Goal: Task Accomplishment & Management: Complete application form

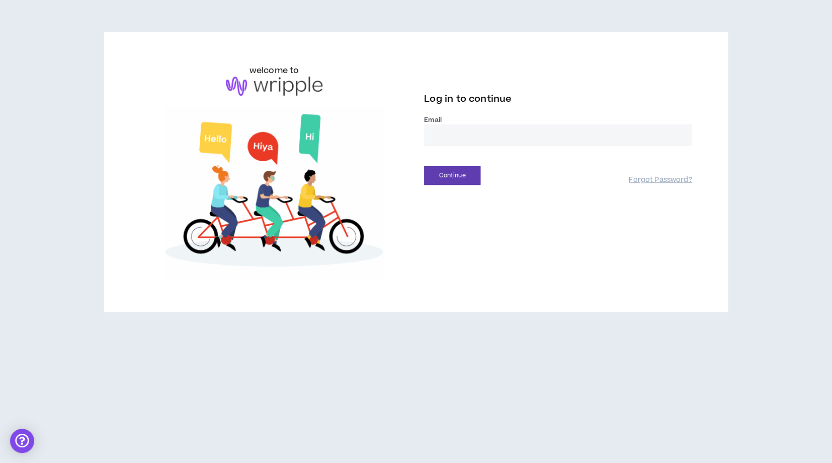
click at [472, 132] on input "email" at bounding box center [558, 135] width 268 height 22
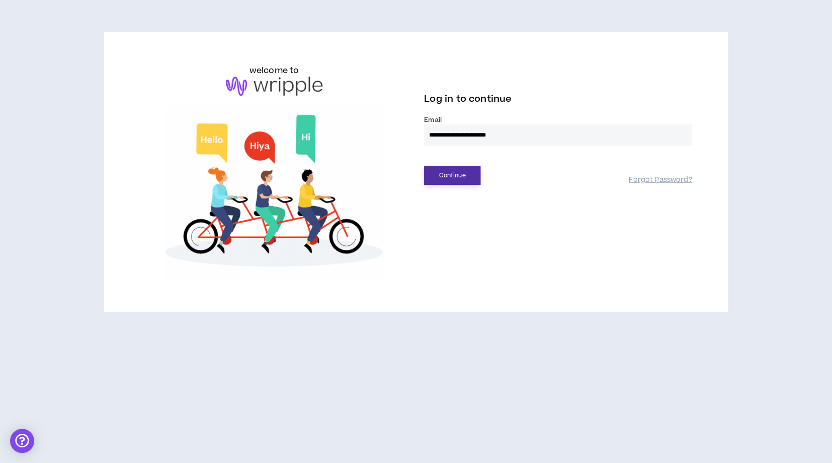
type input "**********"
click at [452, 170] on button "Continue" at bounding box center [452, 175] width 56 height 19
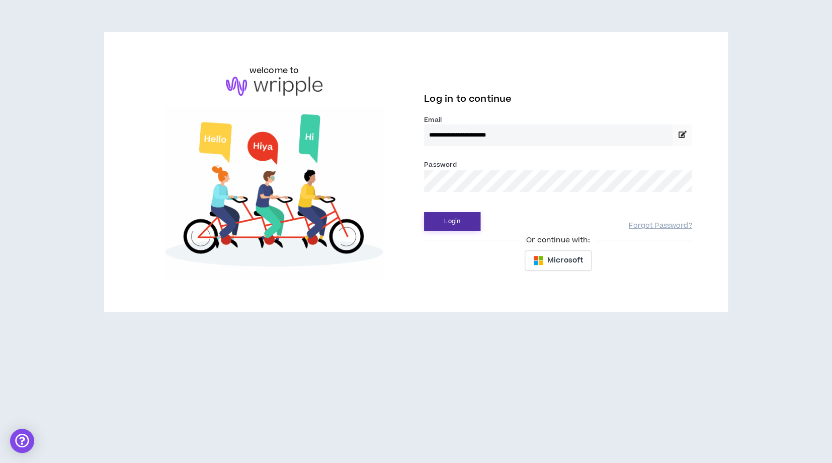
click at [450, 212] on button "Login" at bounding box center [452, 221] width 56 height 19
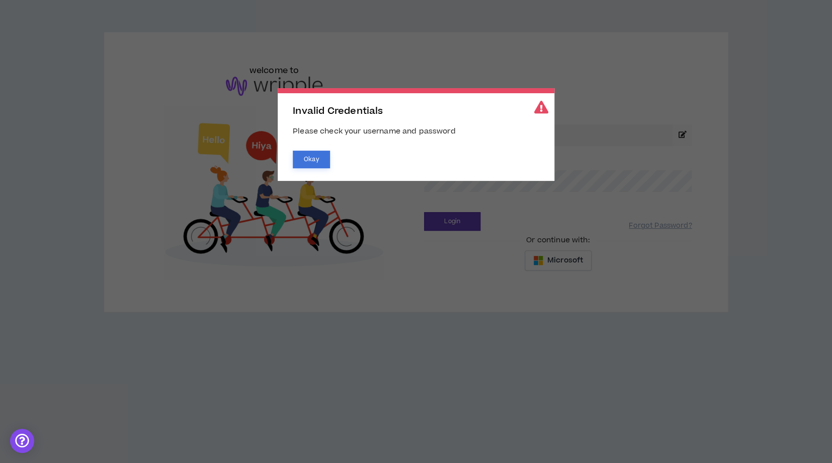
click at [313, 155] on button "Okay" at bounding box center [311, 159] width 37 height 18
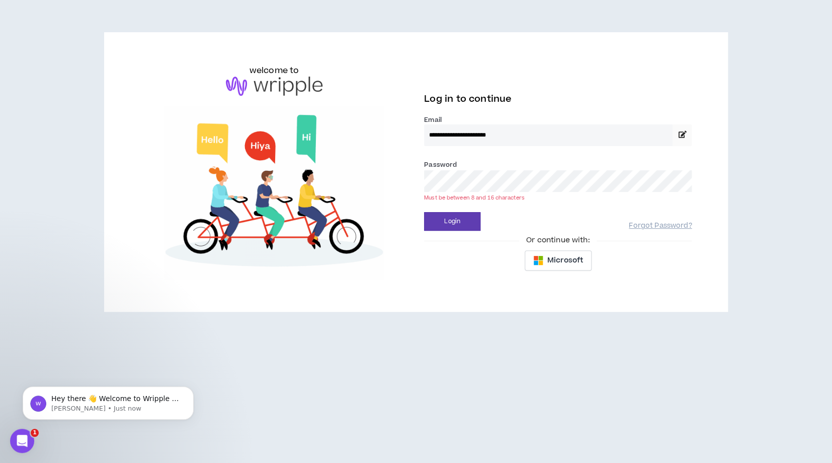
click at [424, 212] on button "Login" at bounding box center [452, 221] width 56 height 19
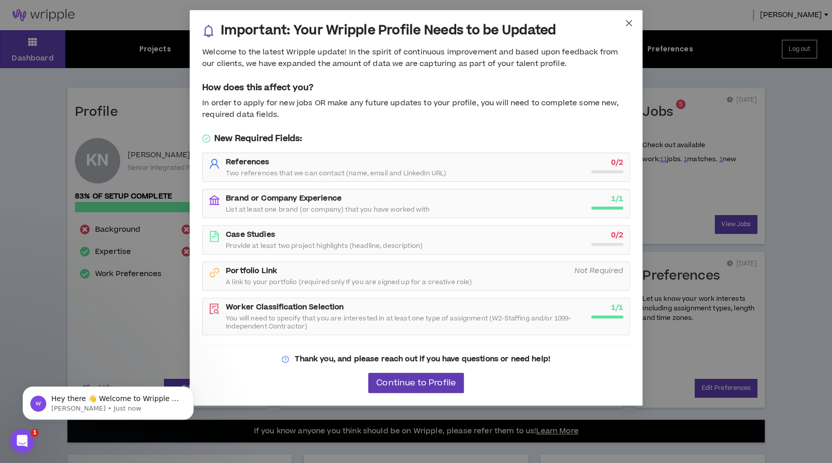
click at [629, 25] on icon "close" at bounding box center [629, 23] width 8 height 8
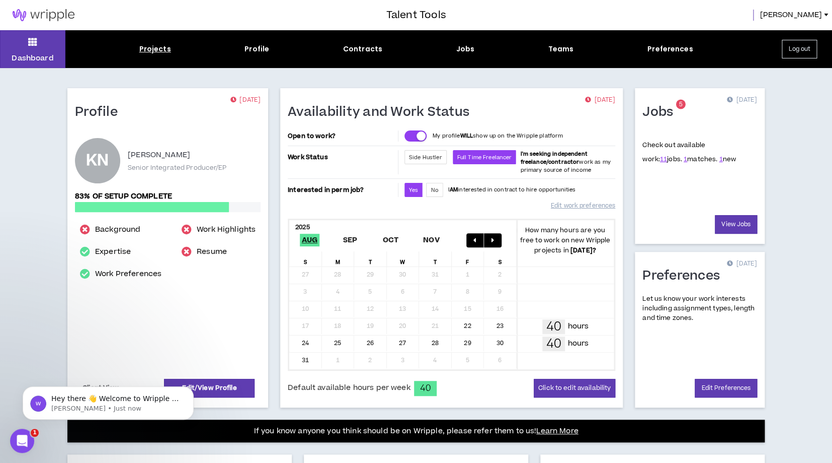
click at [160, 51] on div "Projects" at bounding box center [155, 49] width 32 height 11
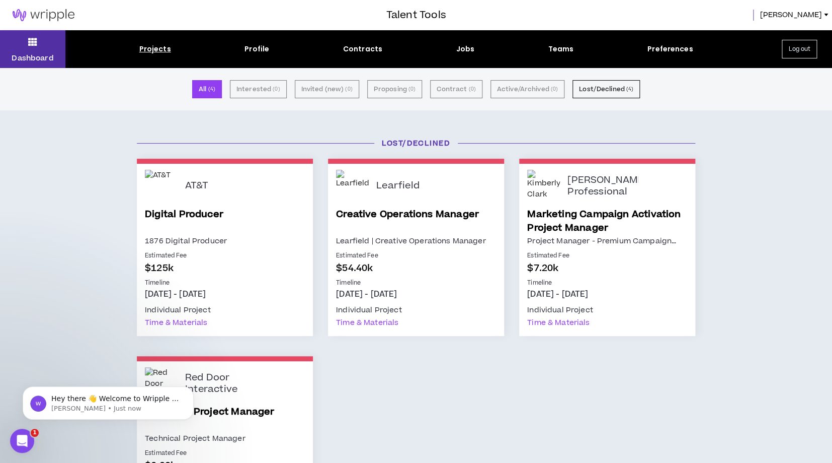
click at [7, 56] on button "Dashboard" at bounding box center [32, 49] width 65 height 38
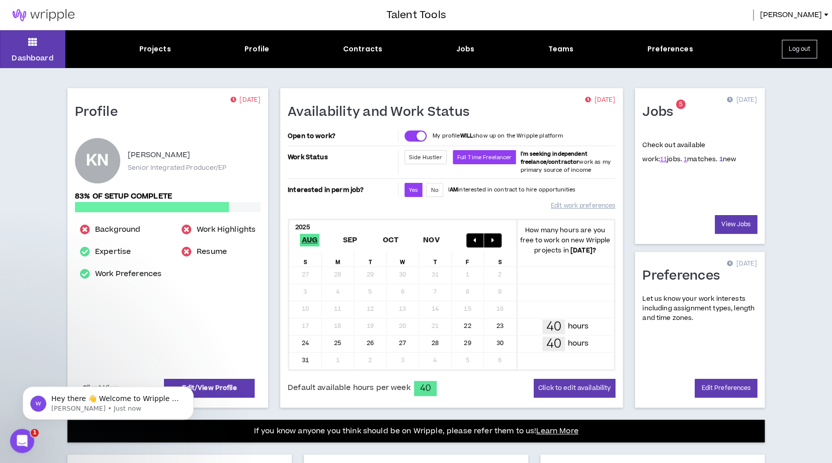
click at [719, 161] on link "1" at bounding box center [721, 159] width 4 height 9
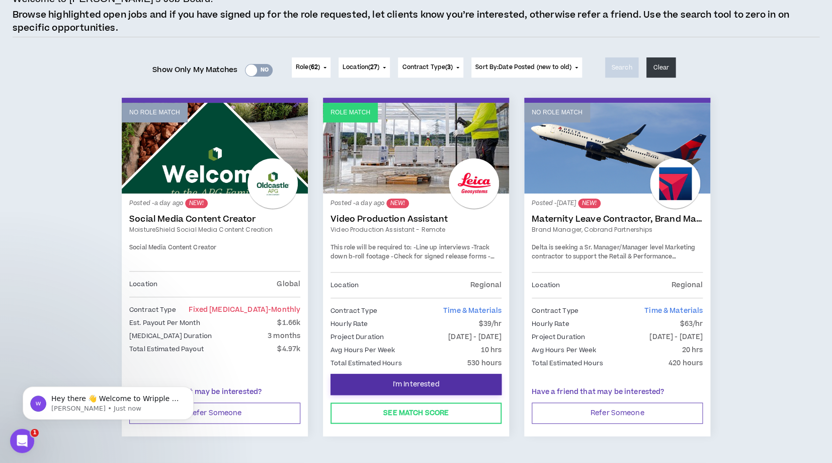
scroll to position [84, 0]
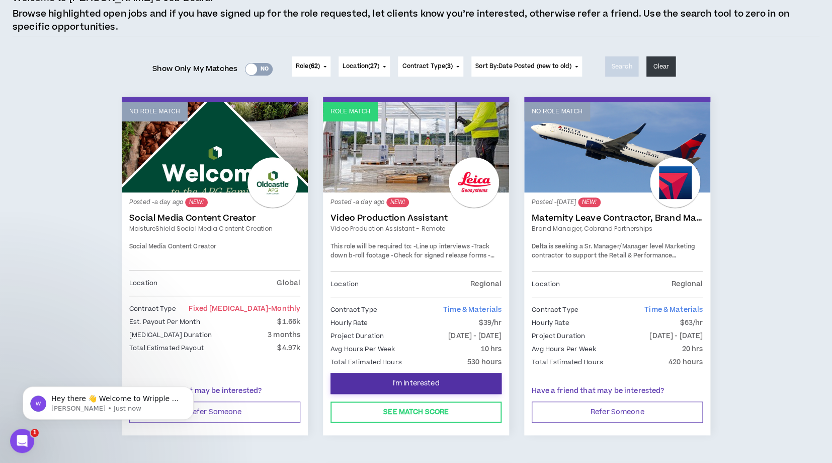
click at [432, 381] on span "I'm Interested" at bounding box center [416, 383] width 47 height 10
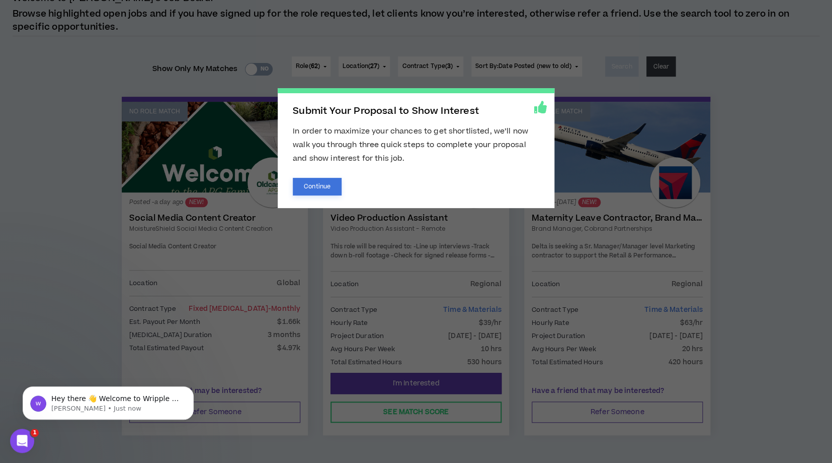
click at [320, 187] on button "Continue" at bounding box center [317, 187] width 49 height 18
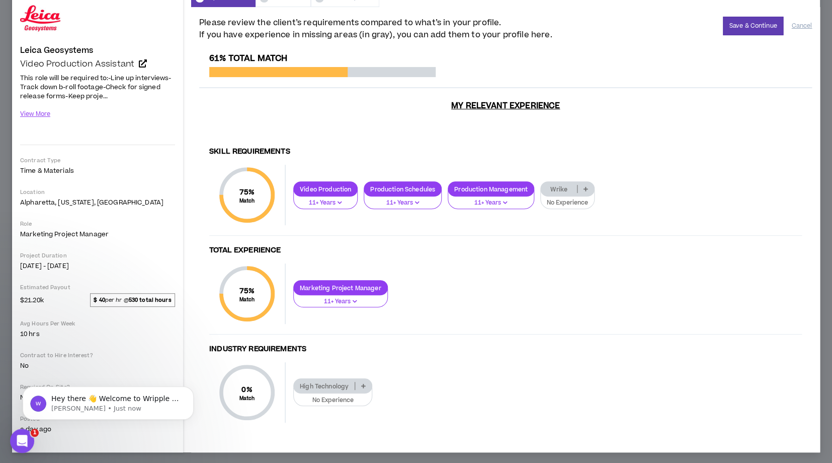
scroll to position [52, 0]
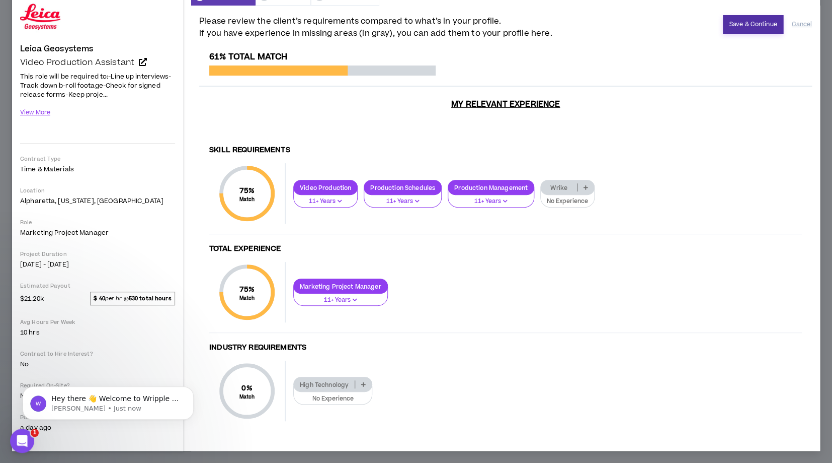
click at [753, 25] on button "Save & Continue" at bounding box center [753, 24] width 61 height 19
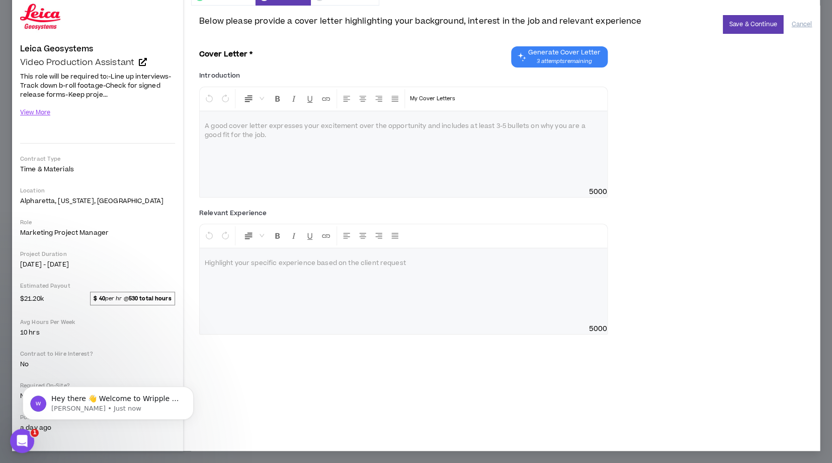
click at [568, 57] on span "Generate Cover Letter 3 attempts remaining" at bounding box center [564, 56] width 72 height 17
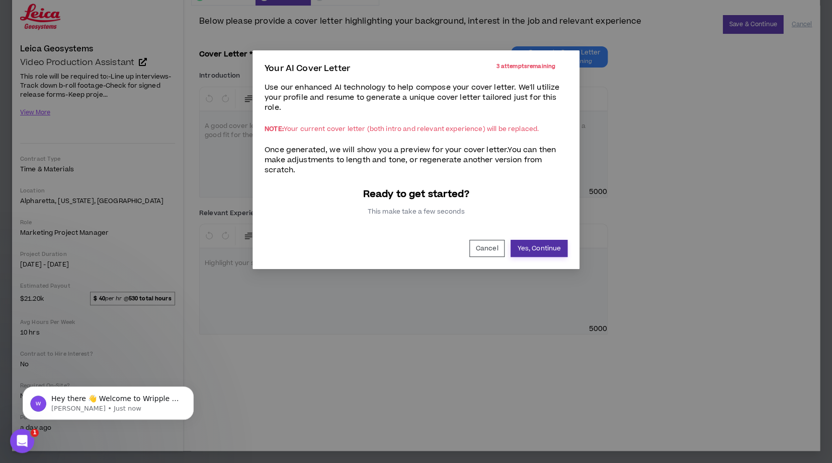
click at [517, 251] on button "Yes, Continue" at bounding box center [539, 248] width 57 height 17
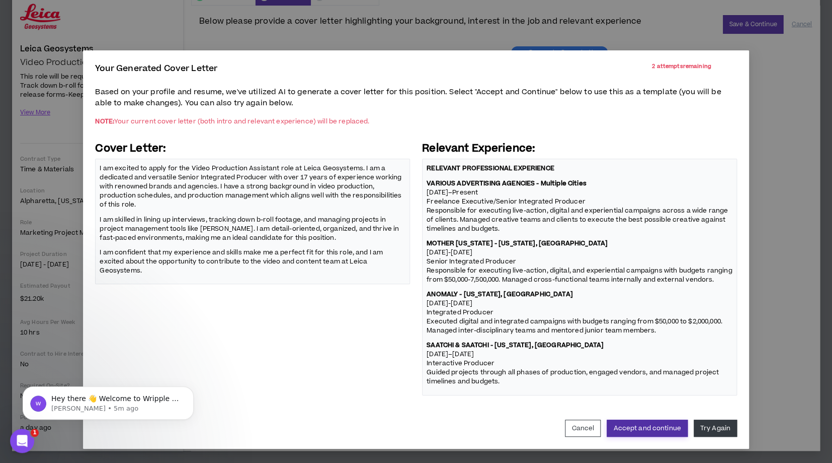
click at [671, 430] on button "Accept and continue" at bounding box center [647, 427] width 81 height 17
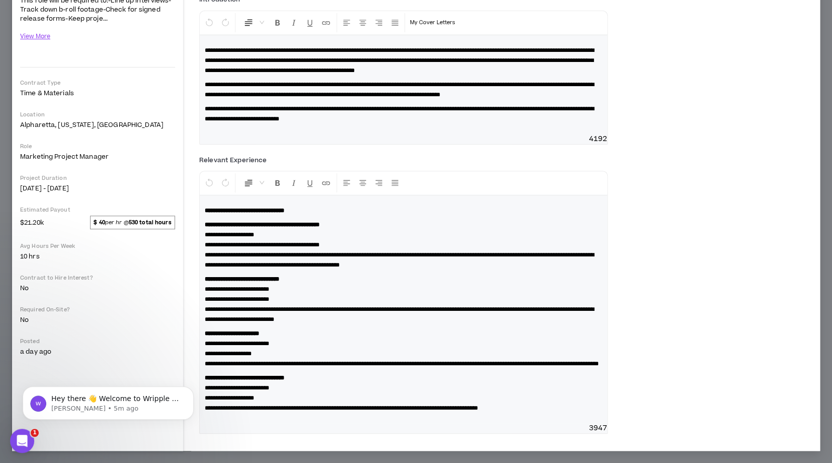
scroll to position [0, 0]
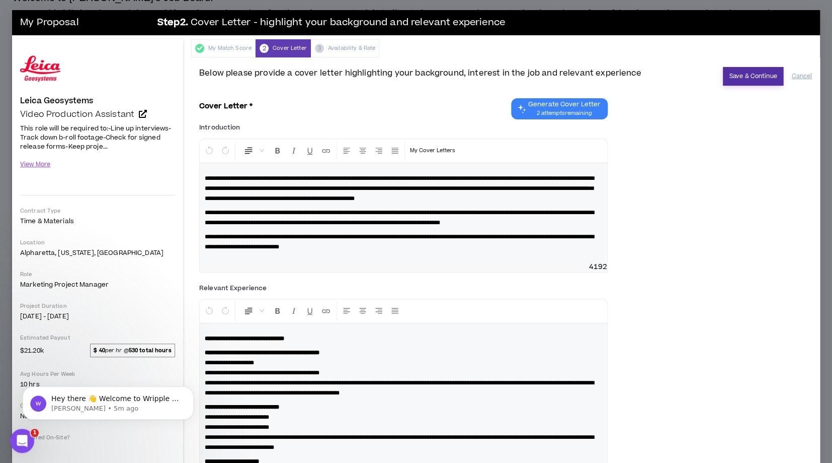
click at [743, 79] on button "Save & Continue" at bounding box center [753, 76] width 61 height 19
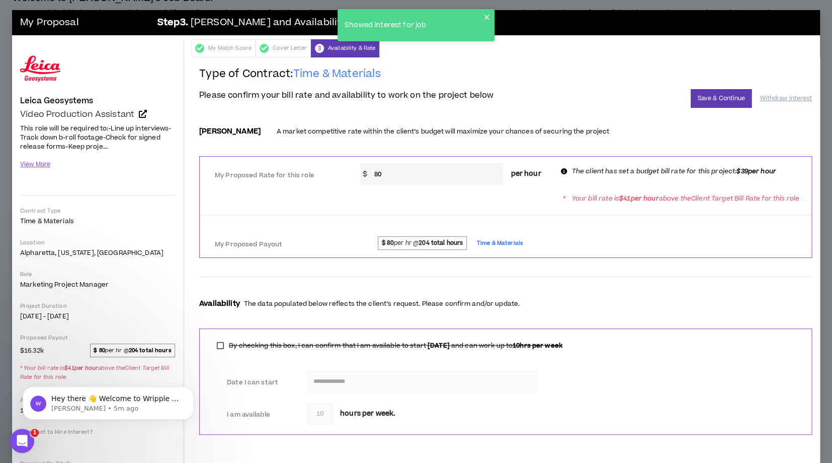
click at [388, 173] on input "80" at bounding box center [436, 174] width 134 height 22
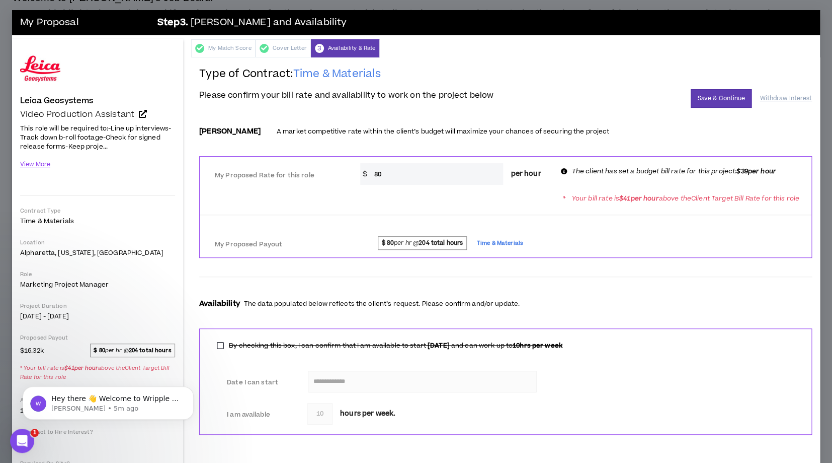
type input "8"
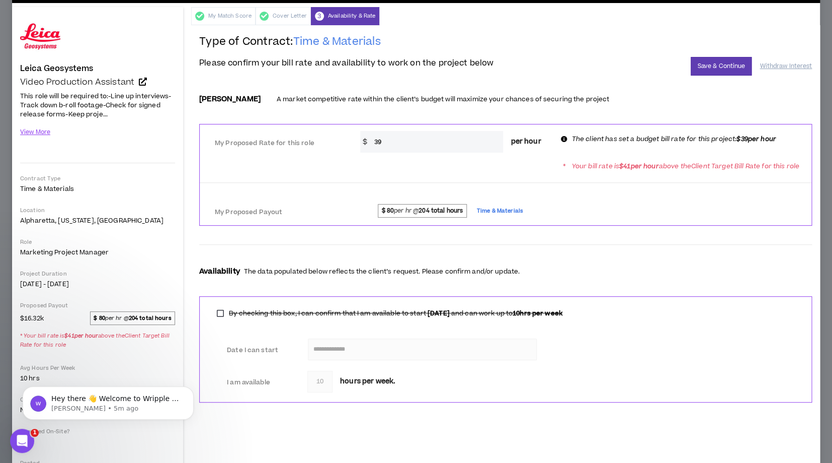
scroll to position [79, 0]
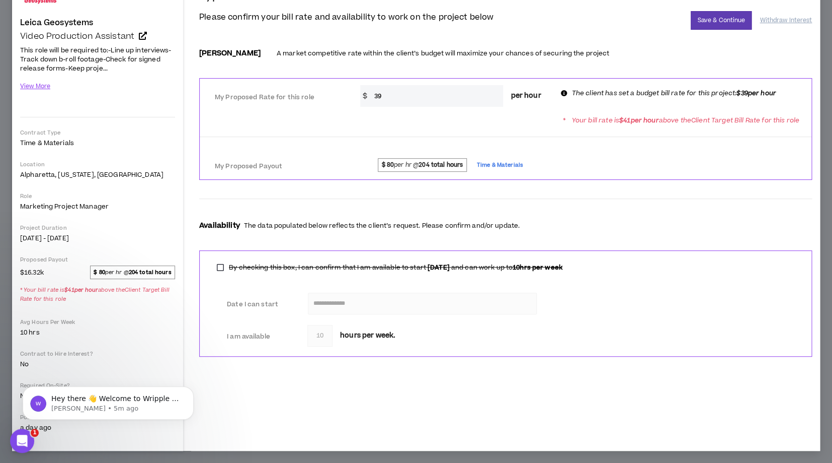
type input "39"
click at [715, 19] on button "Save & Continue" at bounding box center [721, 20] width 61 height 19
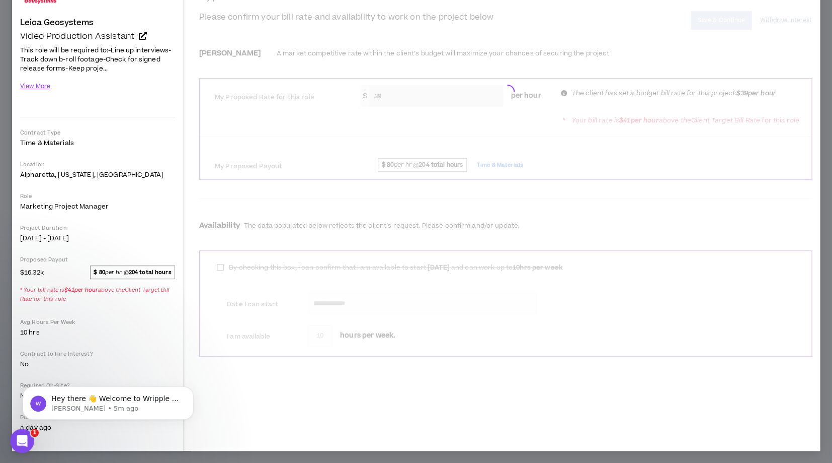
scroll to position [52, 0]
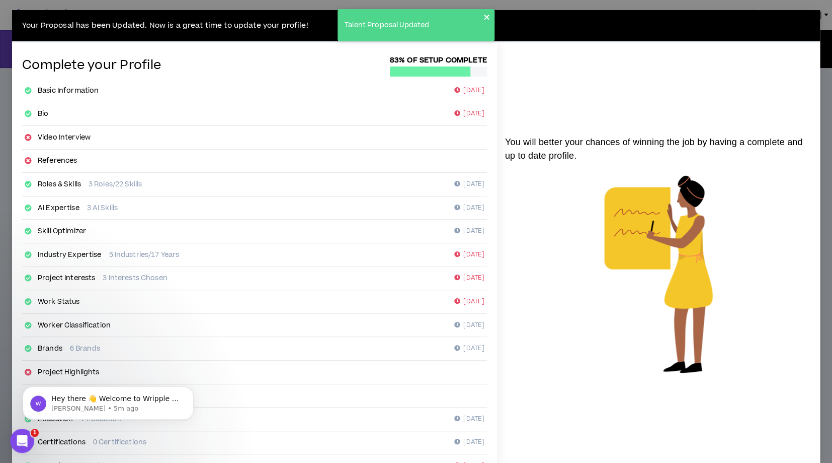
click at [490, 15] on icon "close" at bounding box center [487, 17] width 7 height 8
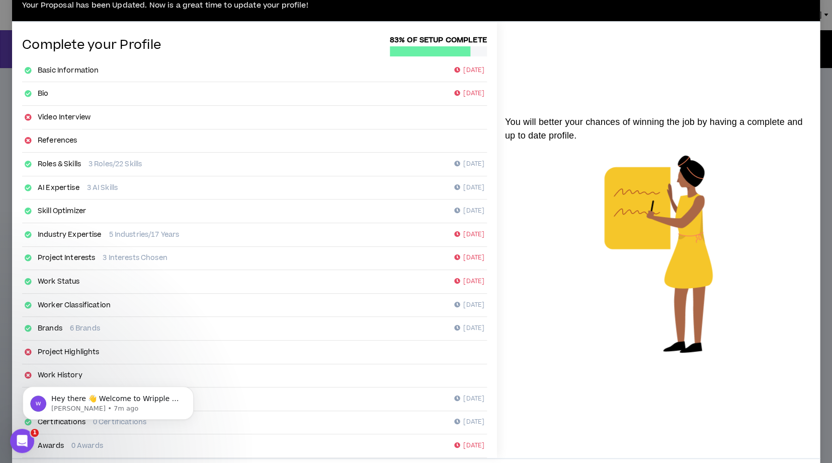
scroll to position [67, 0]
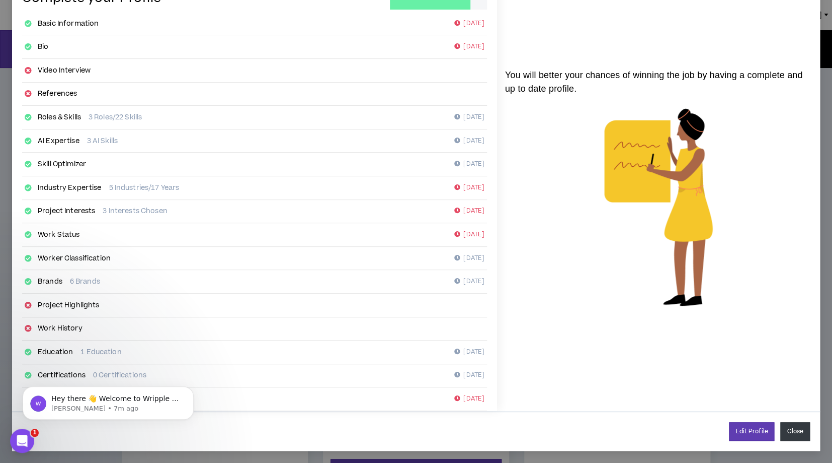
click at [802, 433] on button "Close" at bounding box center [796, 431] width 30 height 19
